Goal: Transaction & Acquisition: Purchase product/service

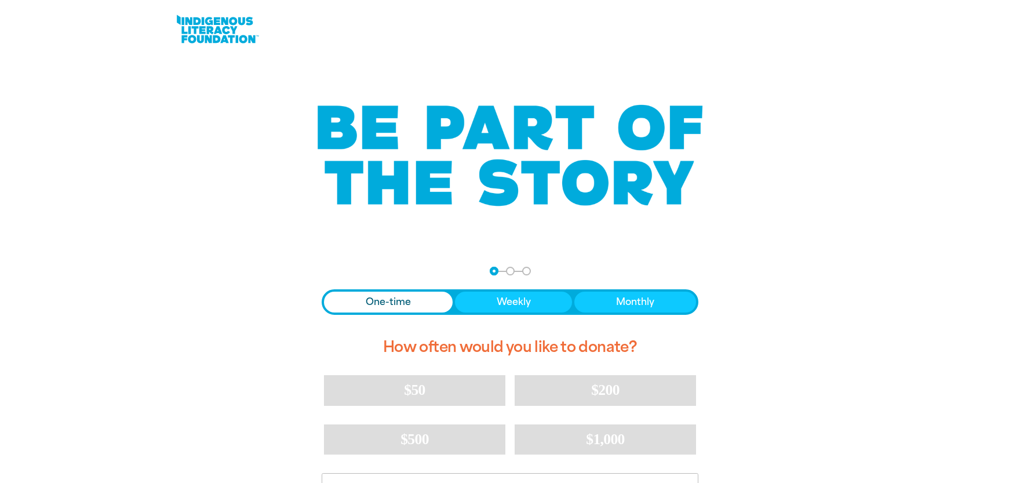
scroll to position [128, 0]
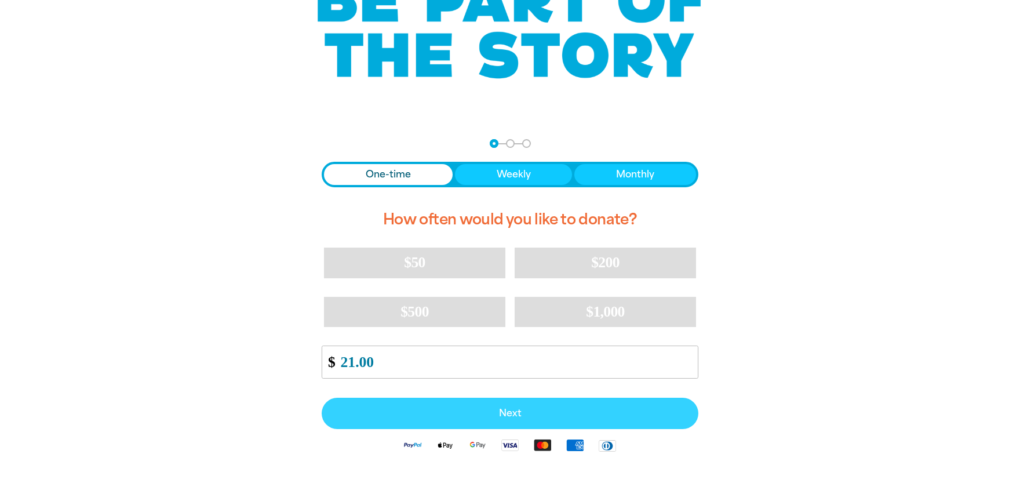
type input "21.00"
click at [505, 418] on span "Next" at bounding box center [510, 413] width 351 height 9
select select "AU"
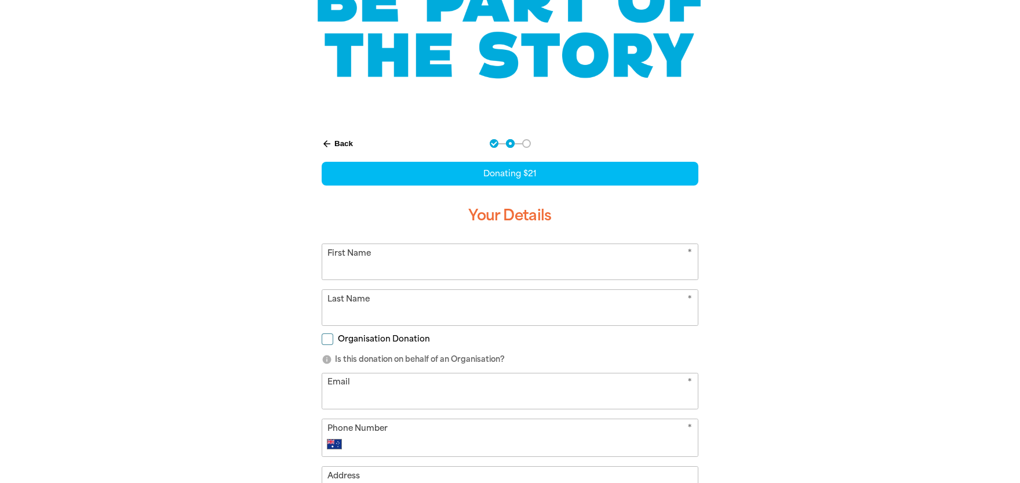
click at [380, 258] on input "First Name" at bounding box center [510, 261] width 376 height 35
type input "[PERSON_NAME]"
type input "Bageas"
click at [326, 335] on input "Organisation Donation" at bounding box center [328, 339] width 12 height 12
checkbox input "true"
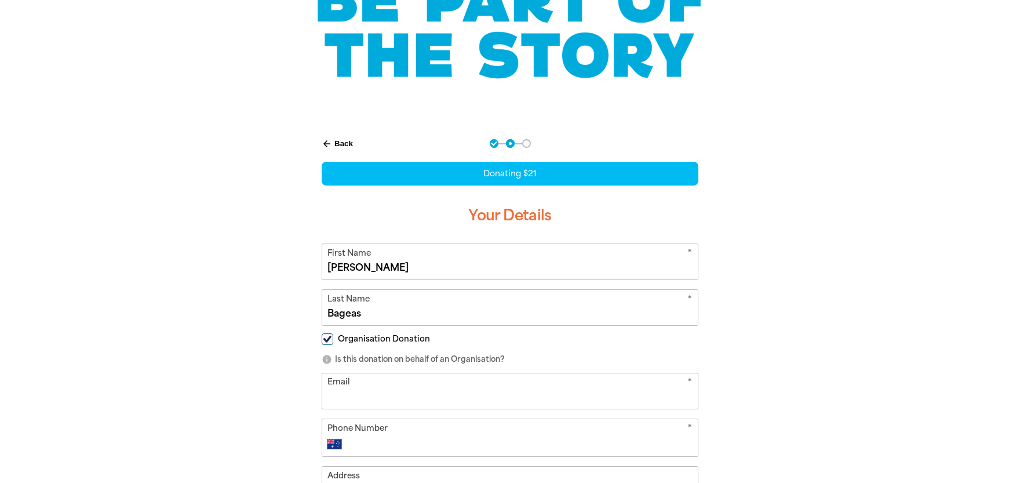
select select "AU"
click at [375, 398] on input "Organisation Name" at bounding box center [510, 390] width 376 height 35
type input "[GEOGRAPHIC_DATA] - SAS"
click at [360, 434] on input "Email" at bounding box center [510, 436] width 376 height 35
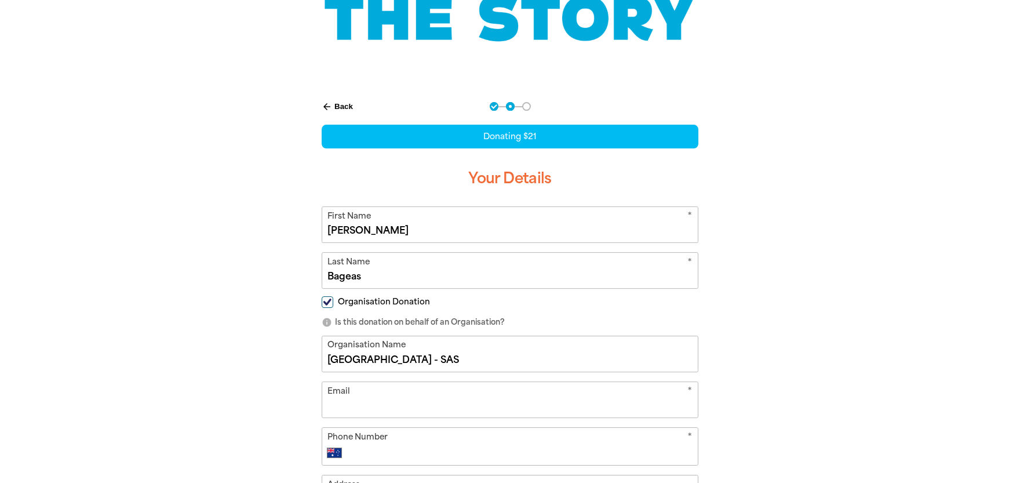
scroll to position [165, 0]
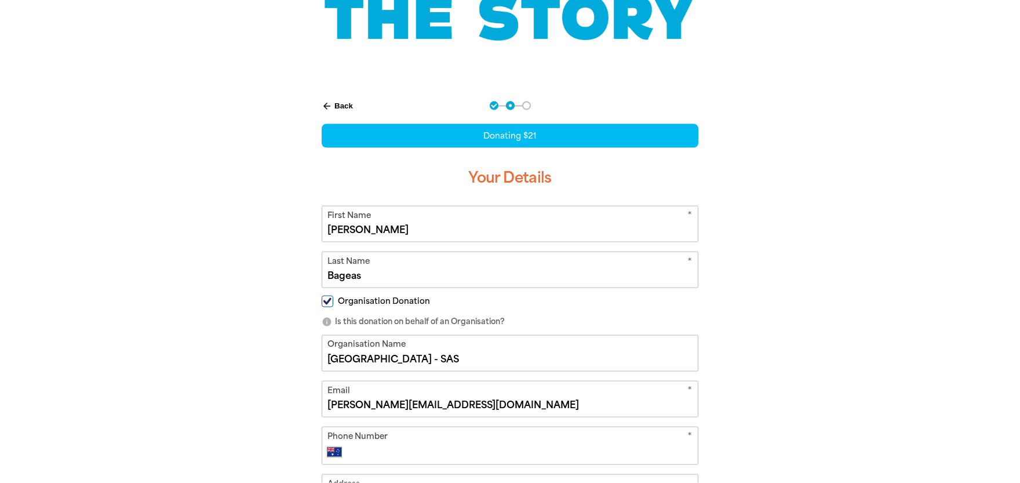
type input "[PERSON_NAME][EMAIL_ADDRESS][DOMAIN_NAME]"
click at [271, 395] on div "arrow_back Back Step 1 Step 2 Step 3 Donating $21 Your Details * First Name [PE…" at bounding box center [510, 379] width 696 height 585
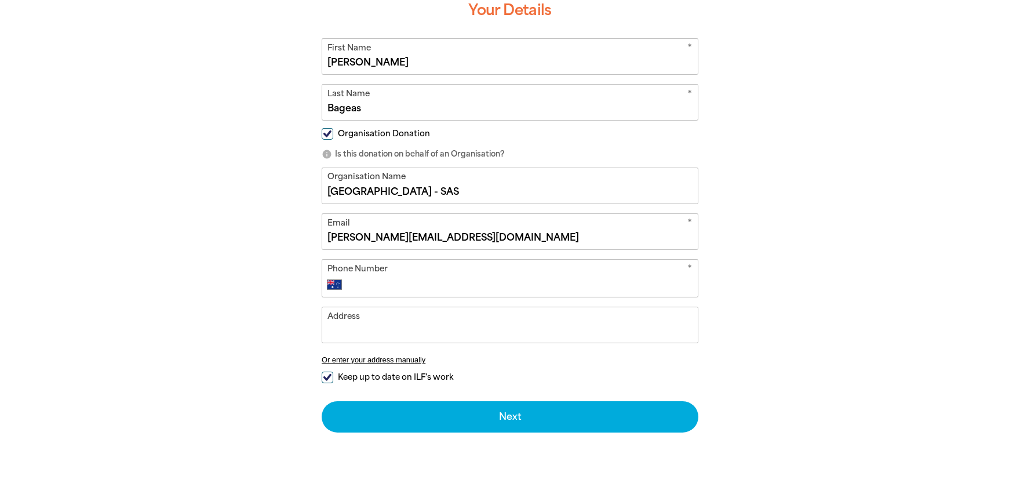
scroll to position [357, 0]
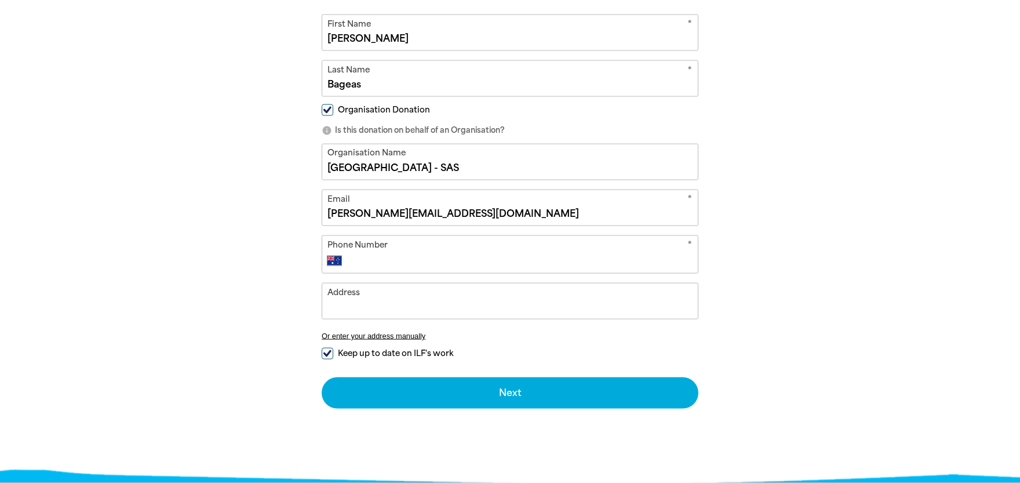
click at [377, 261] on input "Phone Number" at bounding box center [522, 261] width 343 height 14
type input "0419 828 248"
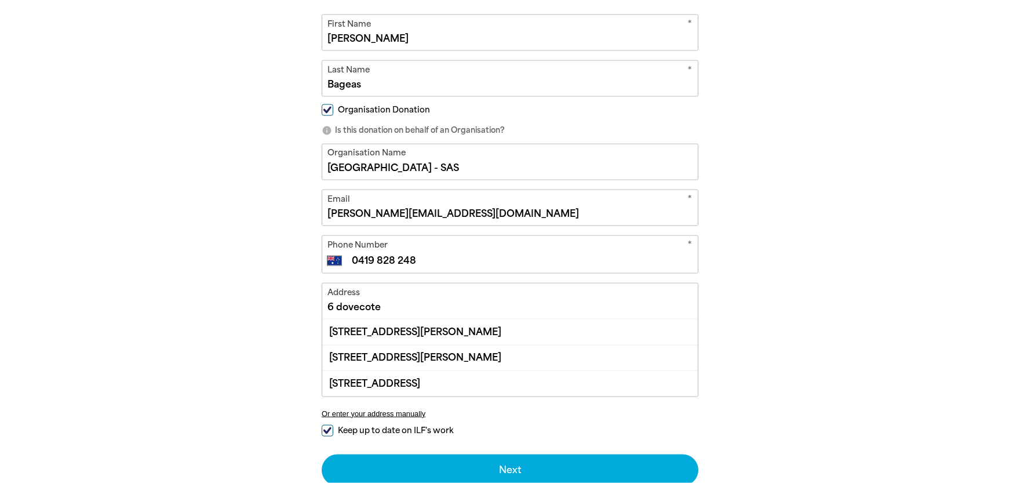
scroll to position [420, 0]
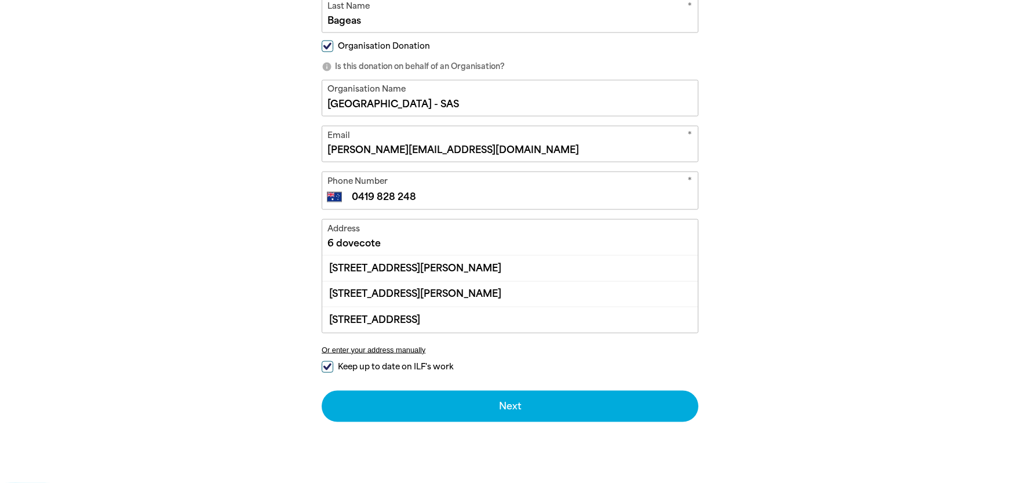
click at [322, 220] on div at bounding box center [322, 220] width 0 height 0
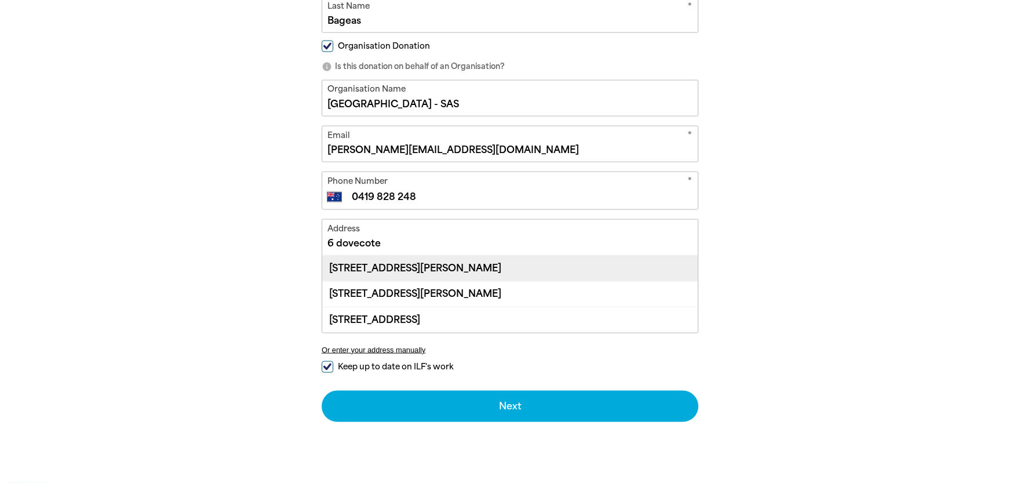
click at [417, 270] on div "[STREET_ADDRESS][PERSON_NAME]" at bounding box center [510, 268] width 376 height 25
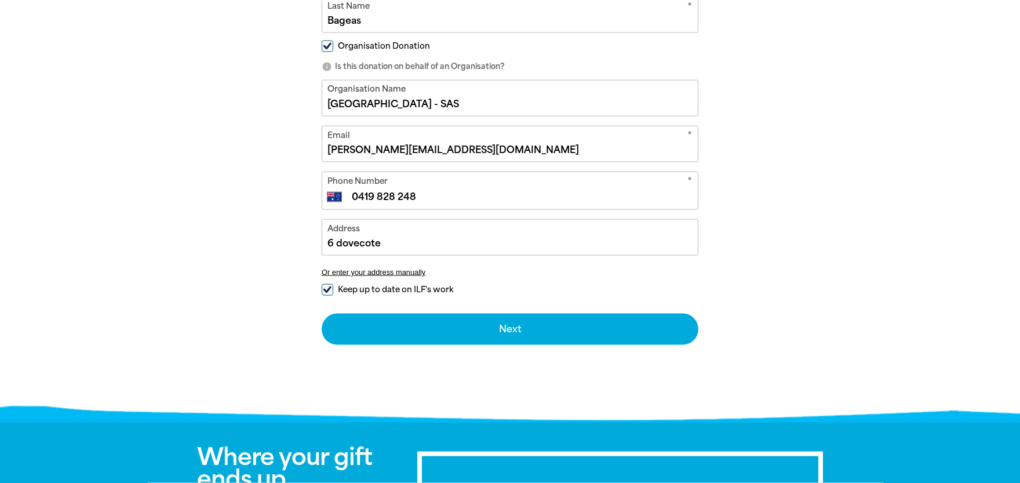
type input "[STREET_ADDRESS][PERSON_NAME]"
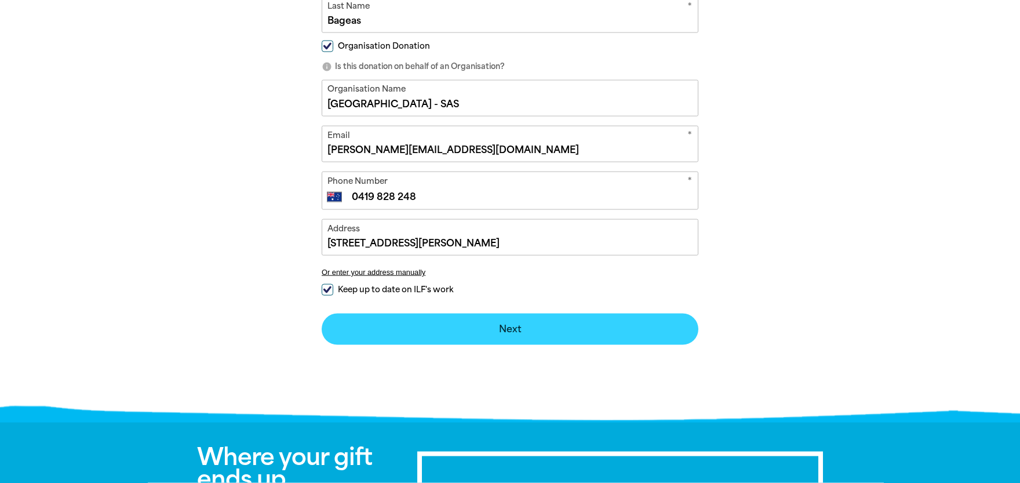
click at [498, 326] on button "Next chevron_right" at bounding box center [510, 329] width 377 height 31
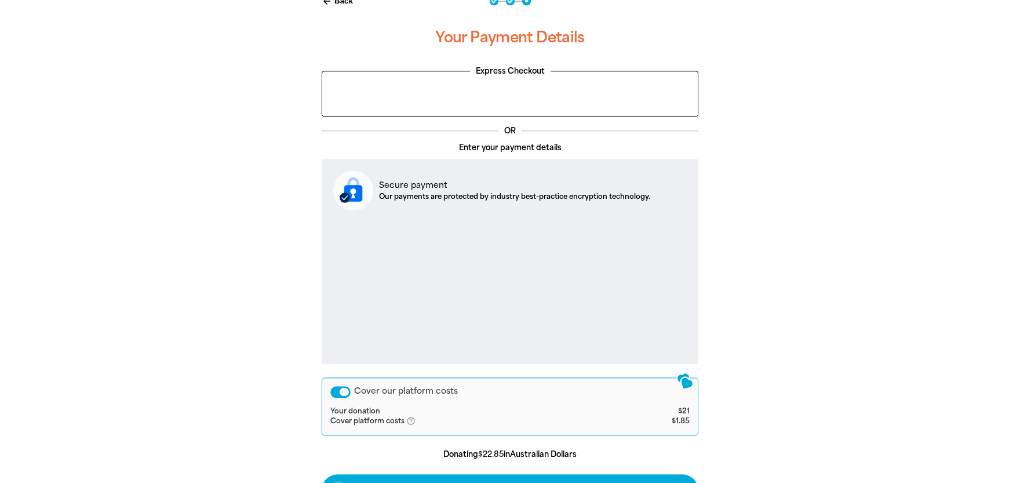
scroll to position [302, 0]
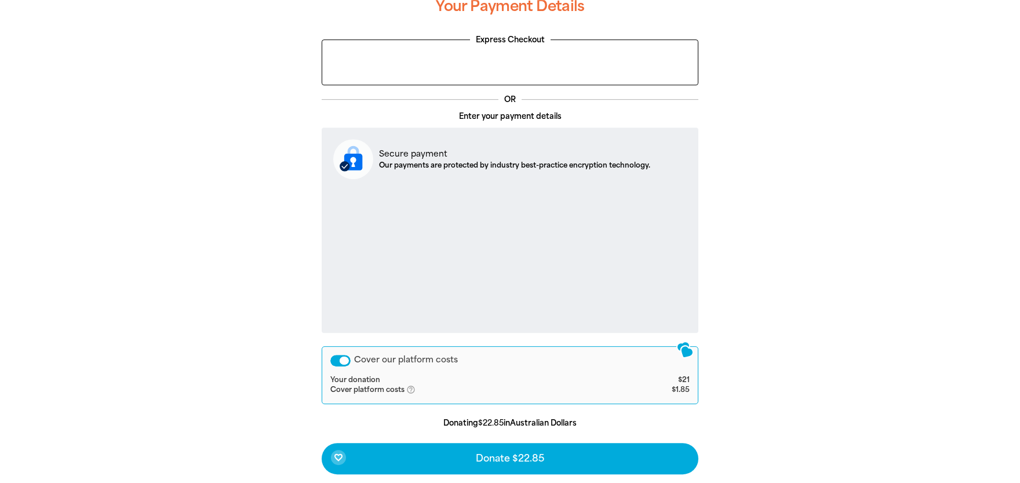
click at [342, 358] on div "Cover our platform costs" at bounding box center [340, 361] width 20 height 12
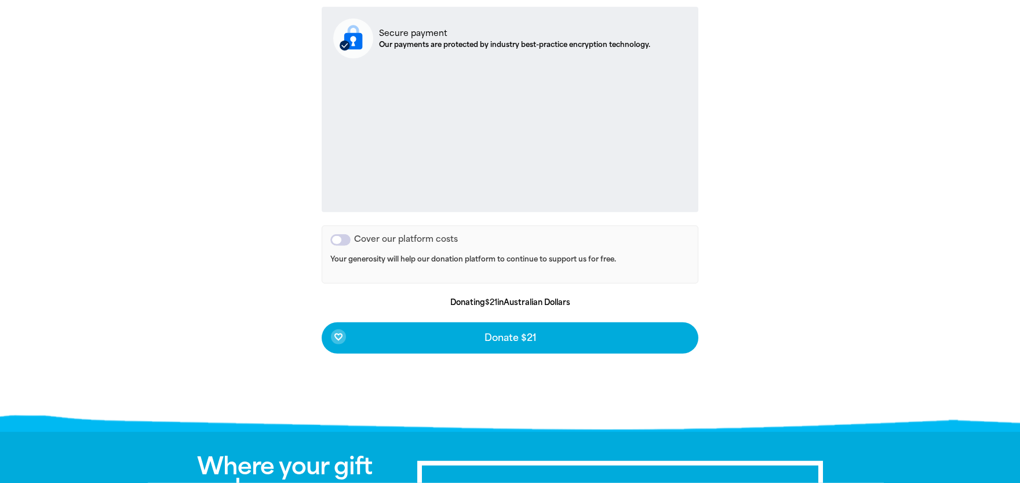
scroll to position [429, 0]
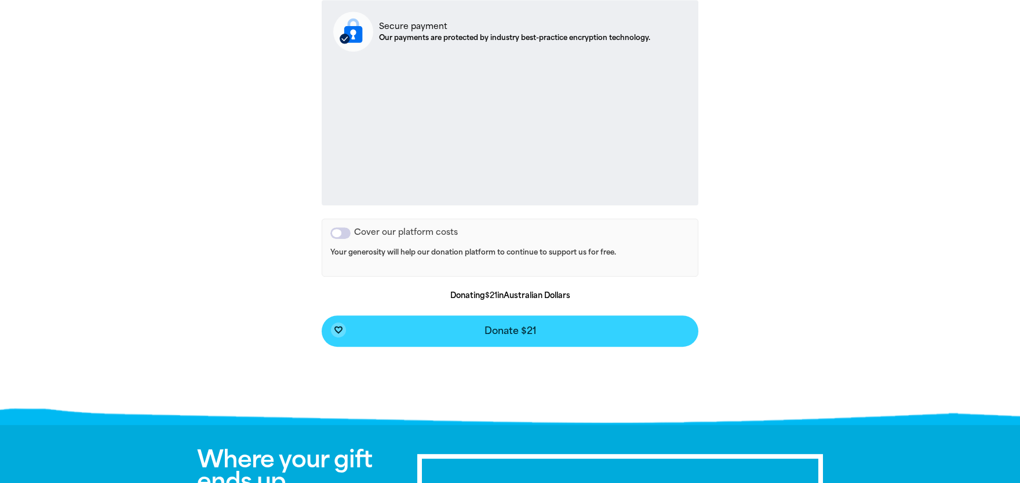
click at [508, 328] on span "Donate $21" at bounding box center [511, 330] width 52 height 9
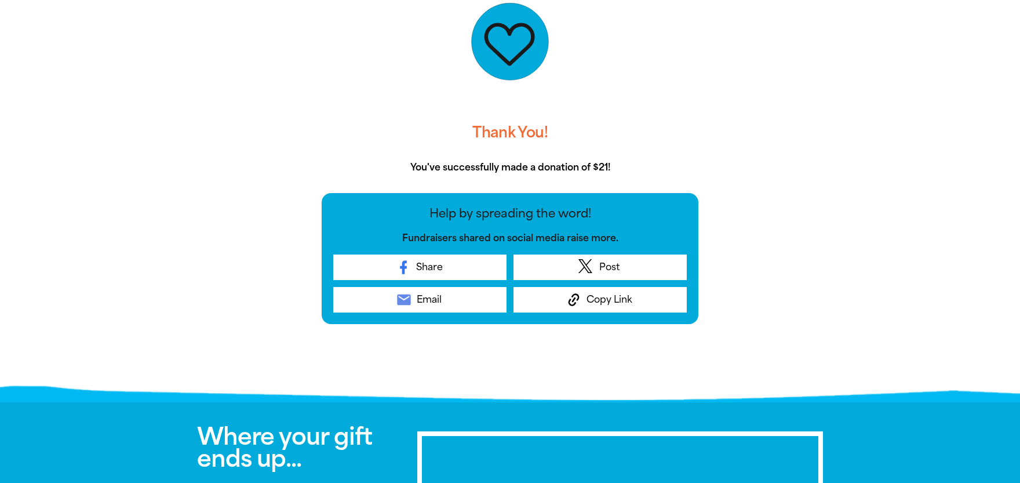
scroll to position [365, 0]
